Goal: Communication & Community: Share content

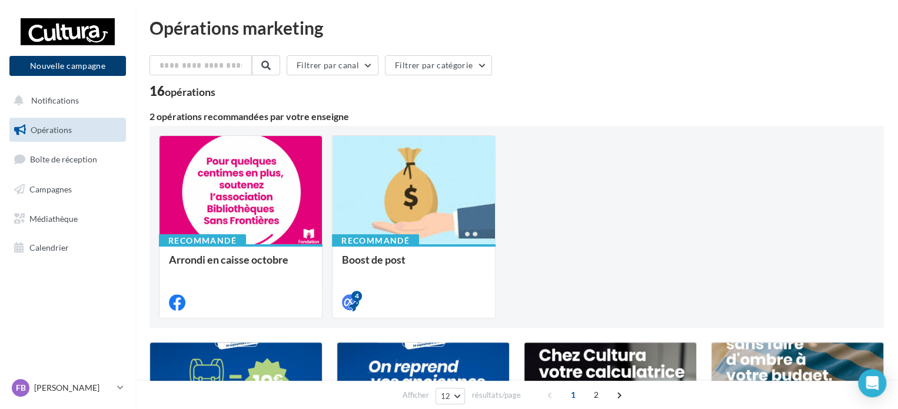
click at [78, 67] on button "Nouvelle campagne" at bounding box center [67, 66] width 117 height 20
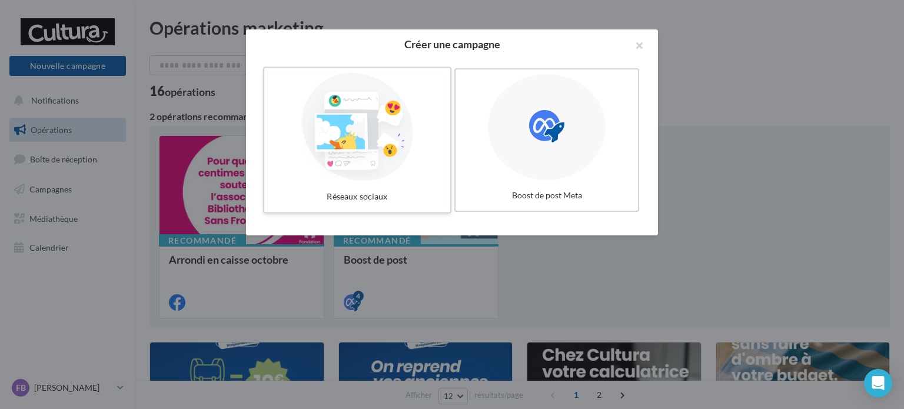
click at [378, 198] on div "Réseaux sociaux" at bounding box center [357, 197] width 177 height 22
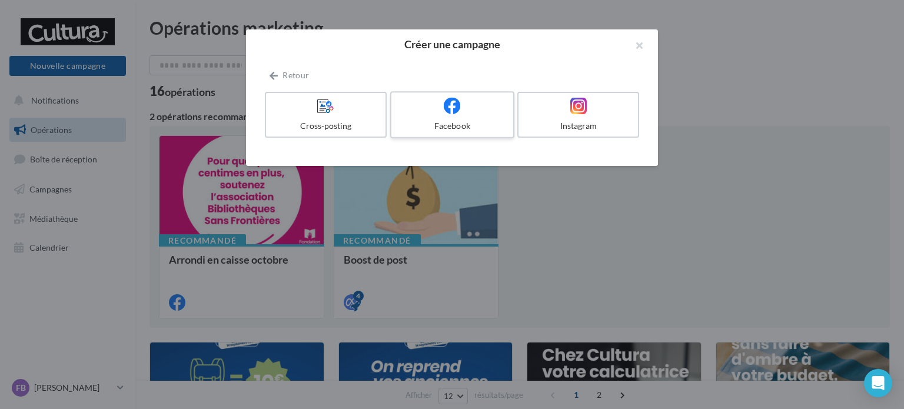
click at [454, 114] on icon at bounding box center [452, 105] width 17 height 17
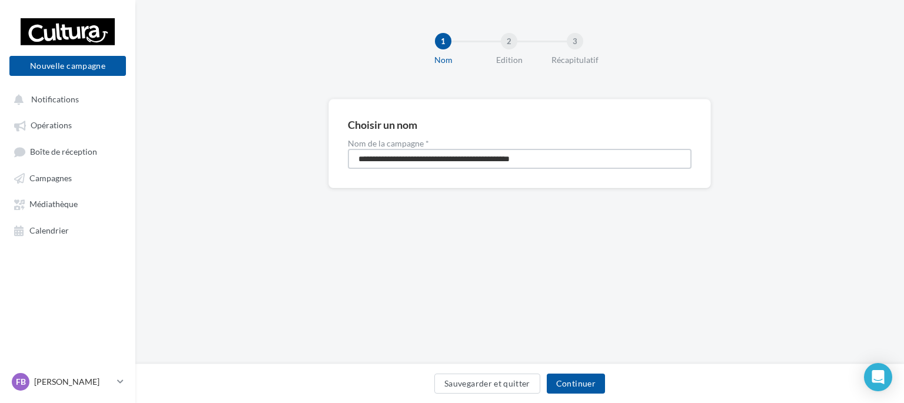
click at [461, 163] on input "**********" at bounding box center [520, 159] width 344 height 20
type input "**********"
click at [570, 375] on button "Continuer" at bounding box center [576, 384] width 58 height 20
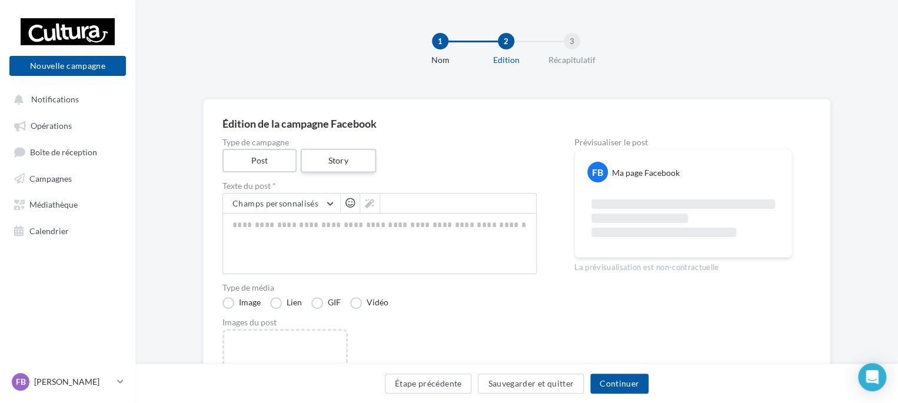
click at [341, 158] on label "Story" at bounding box center [337, 161] width 75 height 24
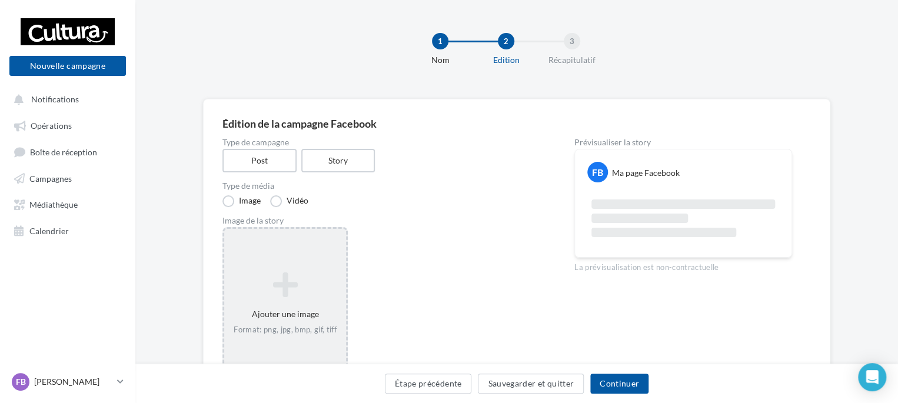
click at [294, 268] on div "Ajouter une image Format: png, jpg, bmp, gif, tiff" at bounding box center [285, 303] width 122 height 75
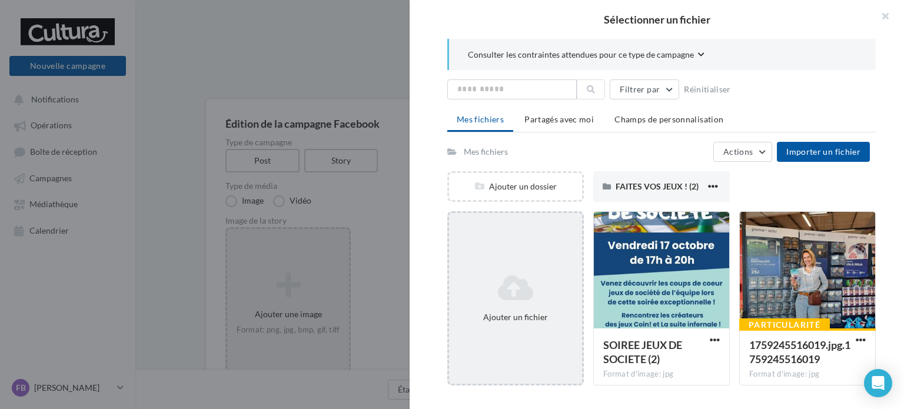
click at [528, 290] on icon at bounding box center [516, 288] width 124 height 28
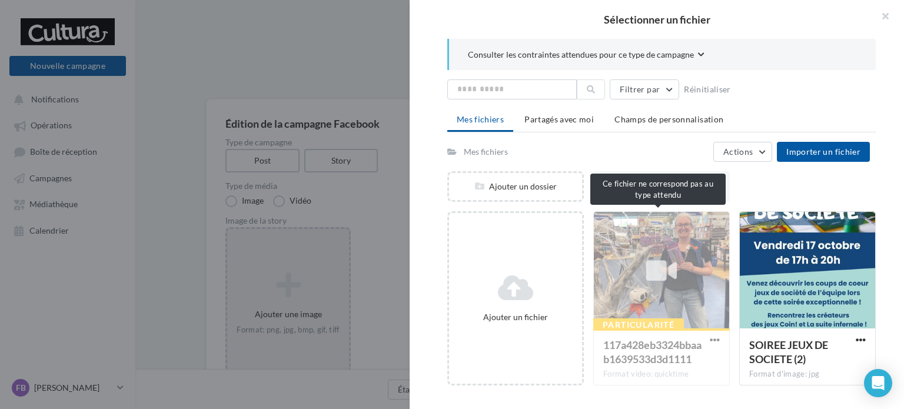
click at [710, 337] on div "Particularité 117a428eb3324bbaab1639533d3d1111 Format video: quicktime" at bounding box center [661, 298] width 137 height 174
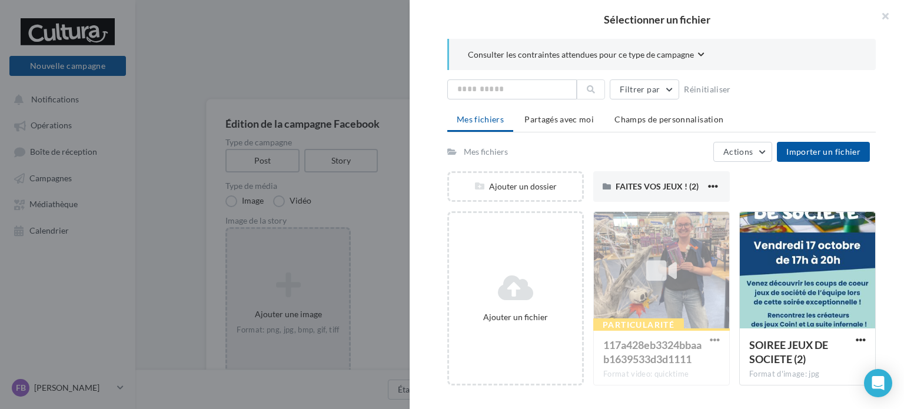
click at [710, 337] on div "Particularité 117a428eb3324bbaab1639533d3d1111 Format video: quicktime" at bounding box center [661, 298] width 137 height 174
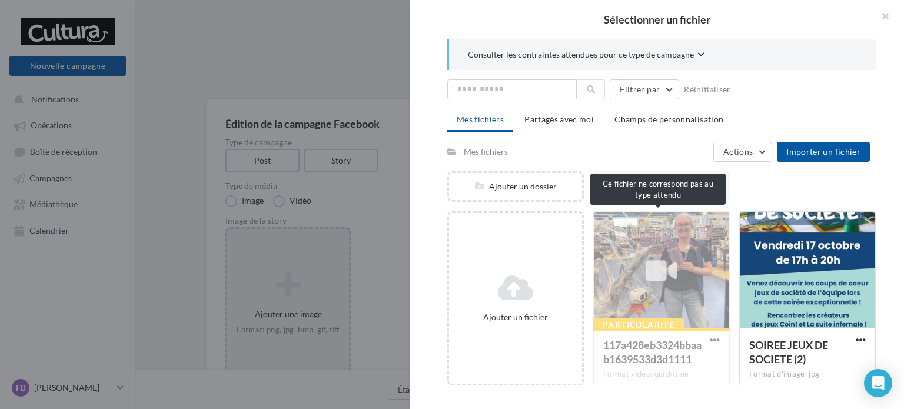
click at [710, 341] on div "Particularité 117a428eb3324bbaab1639533d3d1111 Format video: quicktime" at bounding box center [661, 298] width 137 height 174
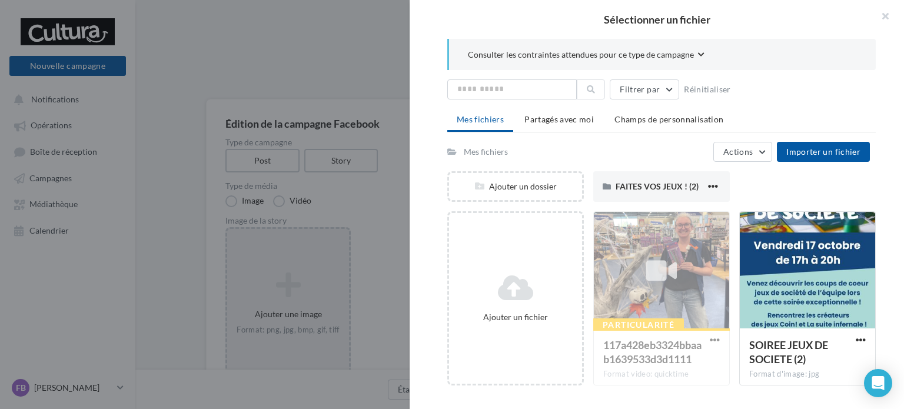
click at [710, 341] on div "Particularité 117a428eb3324bbaab1639533d3d1111 Format video: quicktime" at bounding box center [661, 298] width 137 height 174
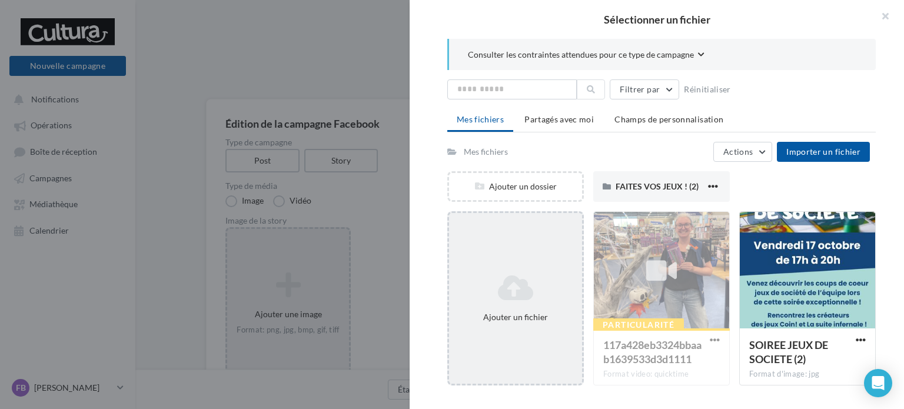
click at [530, 281] on icon at bounding box center [516, 288] width 124 height 28
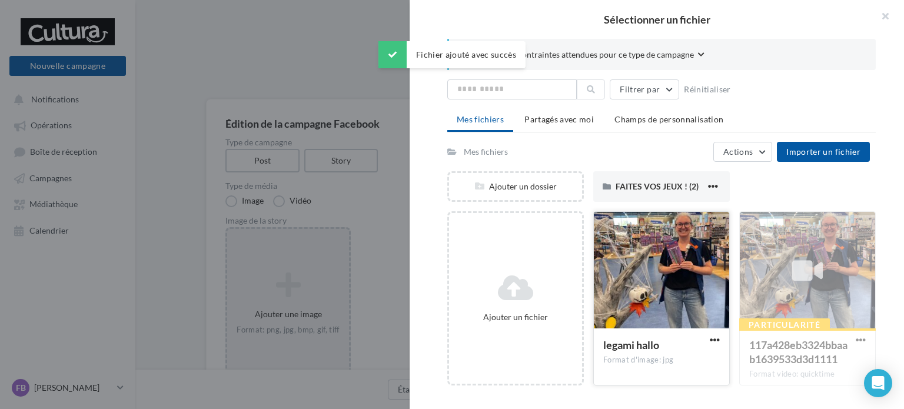
click at [664, 322] on div at bounding box center [661, 271] width 135 height 118
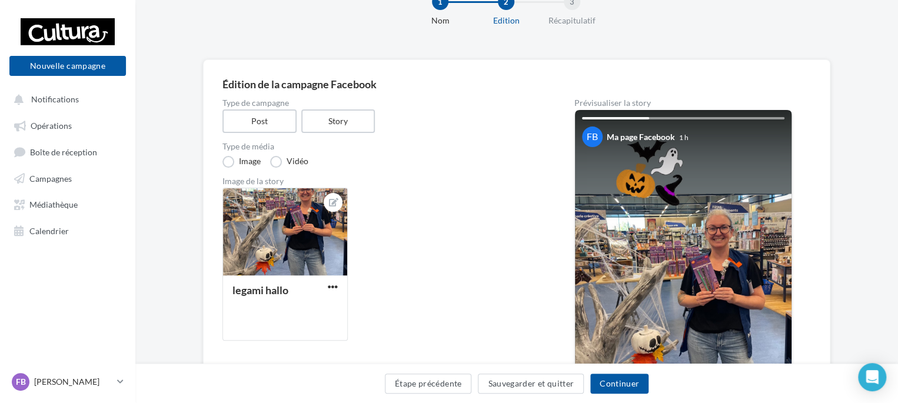
scroll to position [38, 0]
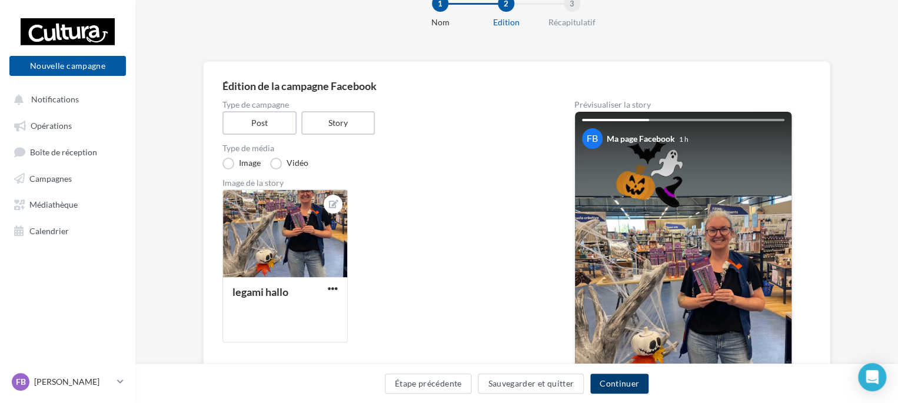
click at [618, 378] on button "Continuer" at bounding box center [619, 384] width 58 height 20
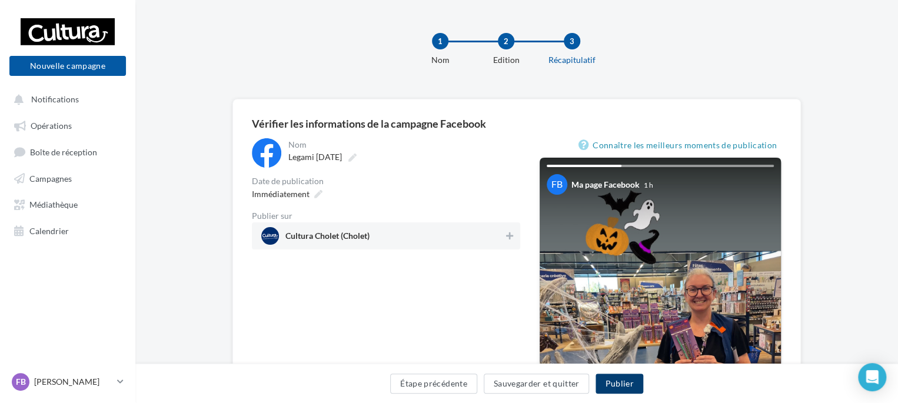
click at [618, 381] on button "Publier" at bounding box center [619, 384] width 47 height 20
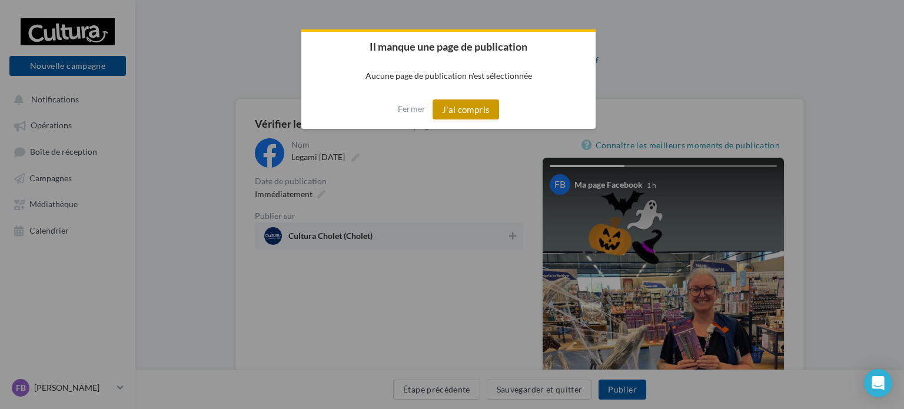
click at [447, 114] on button "J'ai compris" at bounding box center [466, 109] width 67 height 20
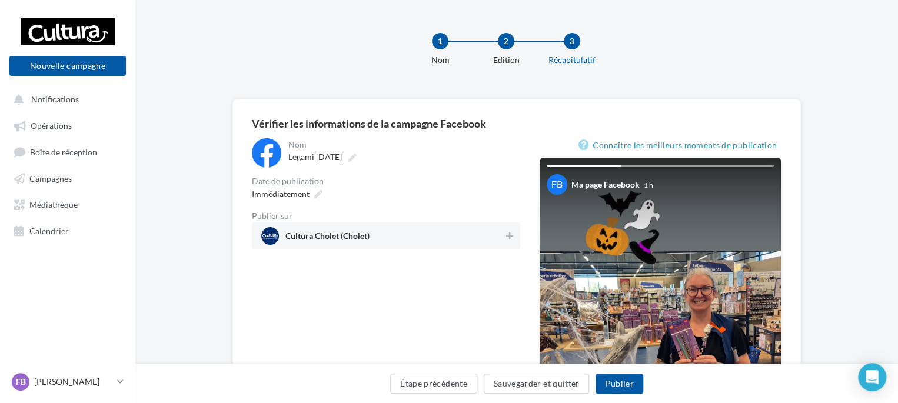
click at [337, 233] on span "Cultura Cholet (Cholet)" at bounding box center [327, 238] width 84 height 13
click at [611, 383] on button "Publier" at bounding box center [619, 384] width 47 height 20
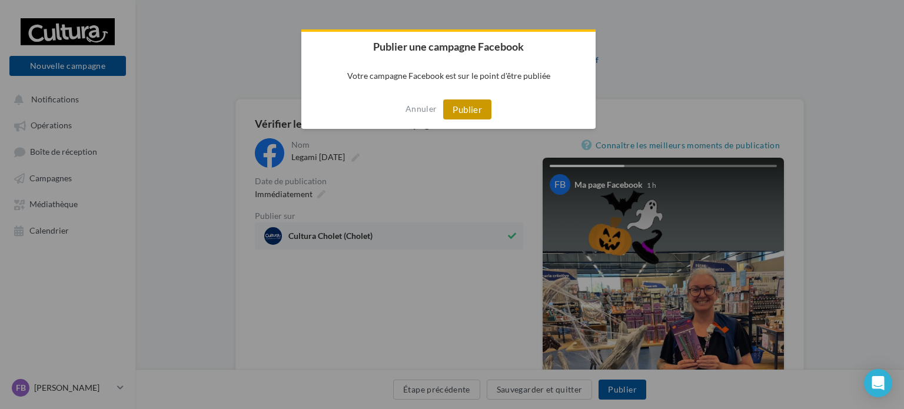
click at [474, 111] on button "Publier" at bounding box center [467, 109] width 48 height 20
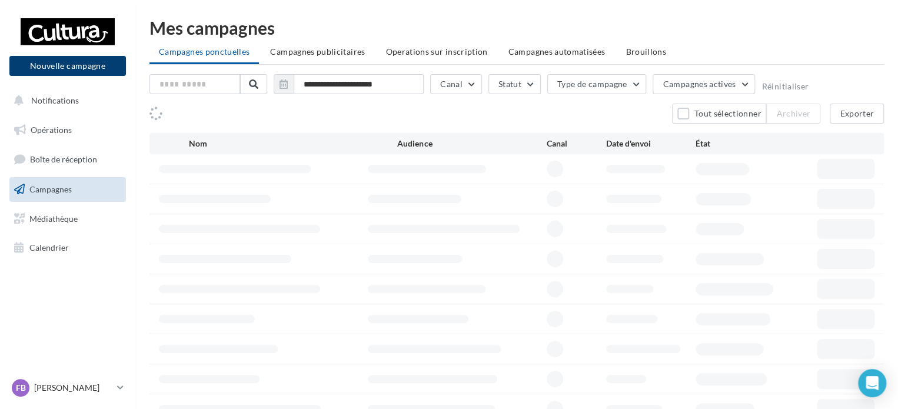
click at [95, 58] on button "Nouvelle campagne" at bounding box center [67, 66] width 117 height 20
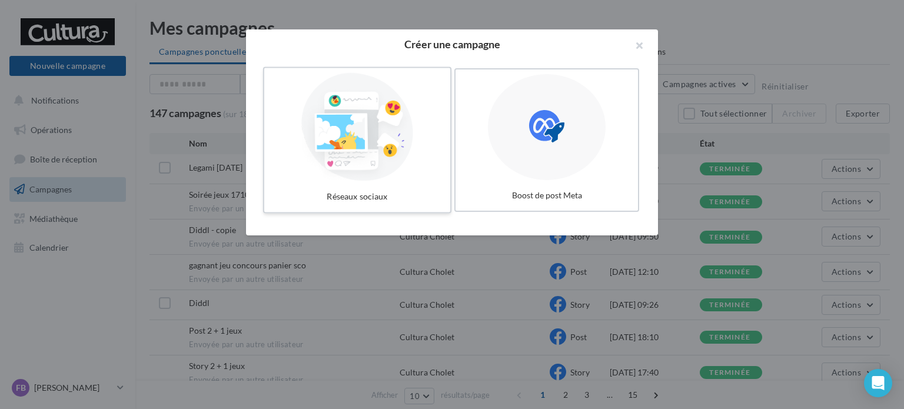
click at [328, 157] on div at bounding box center [357, 127] width 177 height 108
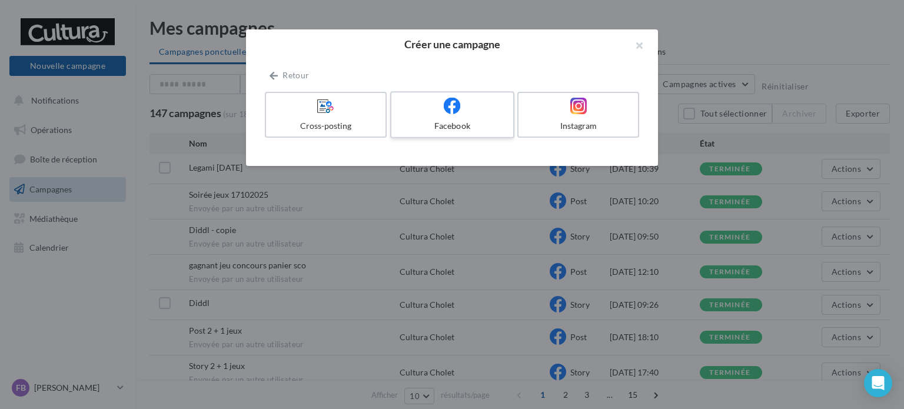
click at [447, 128] on div "Facebook" at bounding box center [452, 126] width 112 height 12
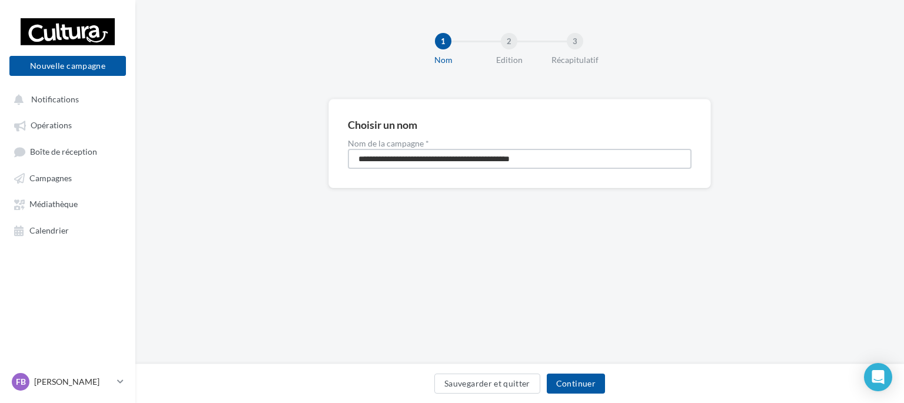
click at [435, 155] on input "**********" at bounding box center [520, 159] width 344 height 20
type input "*****"
click at [586, 391] on button "Continuer" at bounding box center [576, 384] width 58 height 20
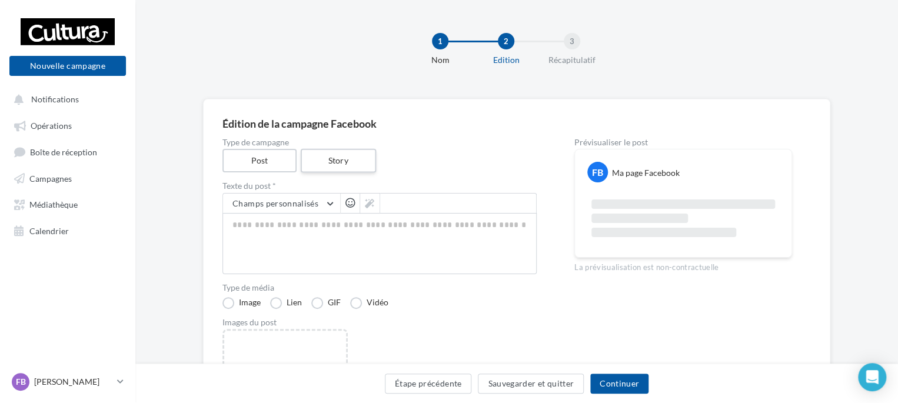
click at [332, 161] on label "Story" at bounding box center [337, 161] width 75 height 24
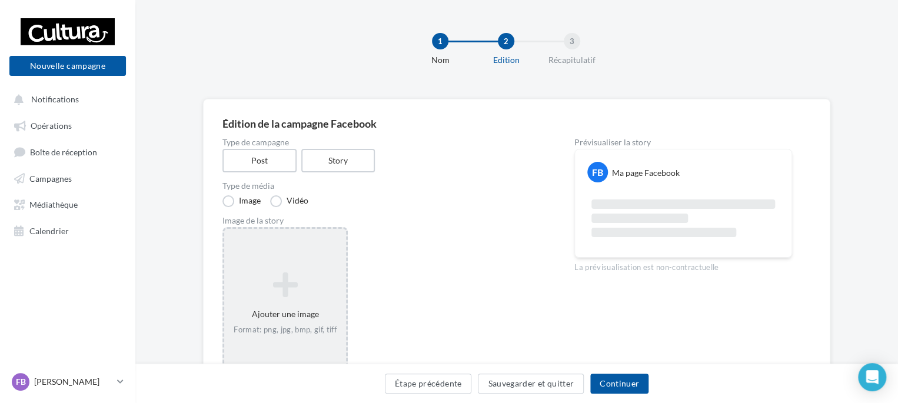
click at [271, 288] on icon at bounding box center [285, 285] width 112 height 28
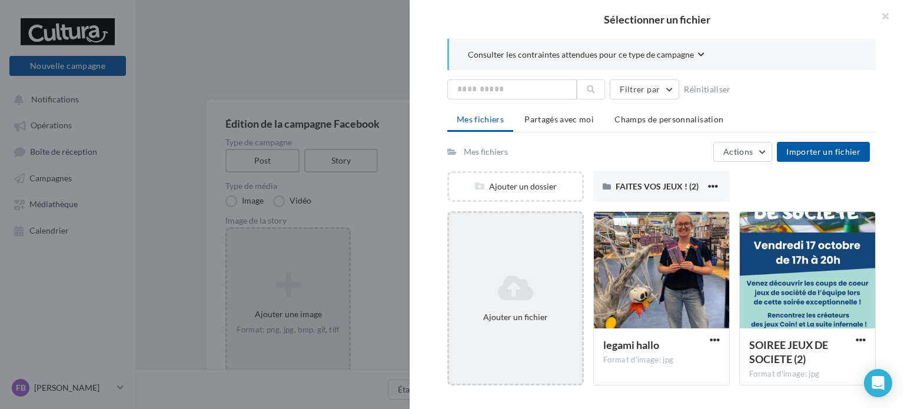
click at [518, 270] on div "Ajouter un fichier" at bounding box center [515, 298] width 133 height 59
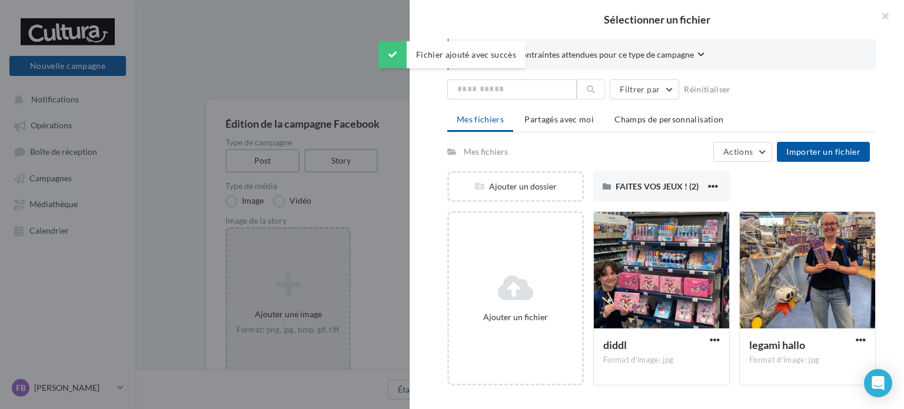
click at [585, 275] on div "Ajouter un fichier" at bounding box center [520, 298] width 146 height 174
click at [632, 276] on div at bounding box center [661, 271] width 135 height 118
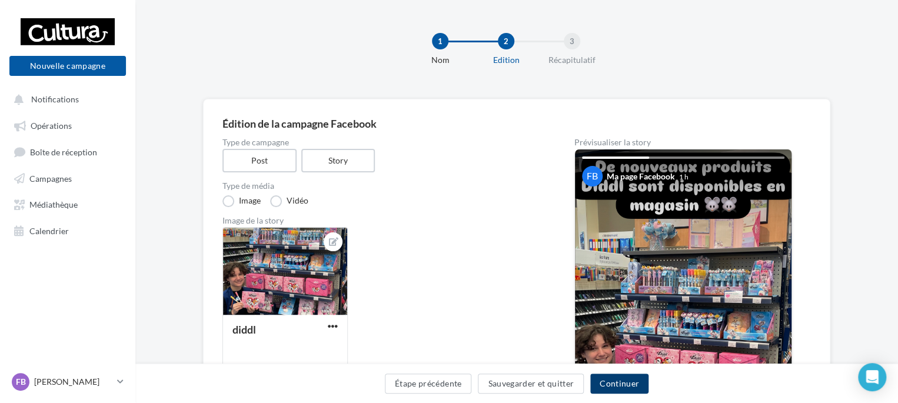
click at [600, 383] on button "Continuer" at bounding box center [619, 384] width 58 height 20
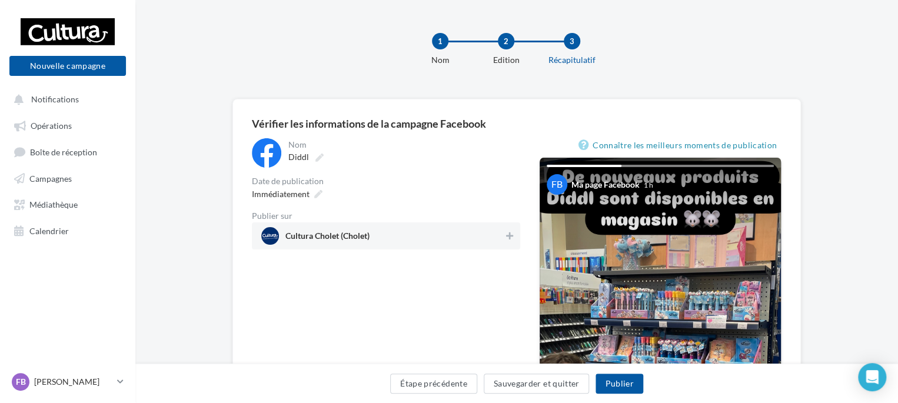
click at [364, 241] on span "Cultura Cholet (Cholet)" at bounding box center [327, 238] width 84 height 13
click at [631, 387] on button "Publier" at bounding box center [619, 384] width 47 height 20
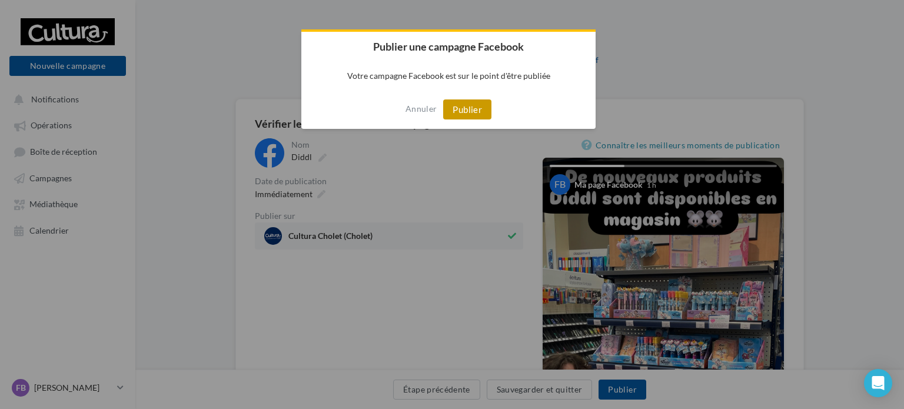
click at [463, 101] on button "Publier" at bounding box center [467, 109] width 48 height 20
